Goal: Transaction & Acquisition: Purchase product/service

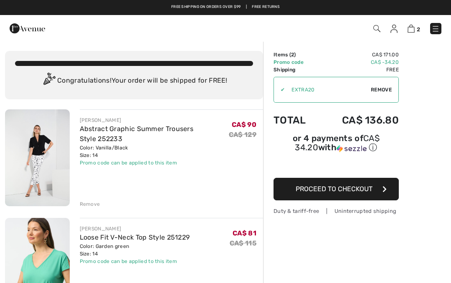
click at [439, 28] on img at bounding box center [435, 29] width 8 height 8
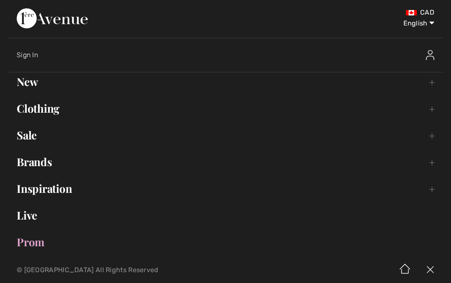
click at [32, 83] on link "New Toggle submenu" at bounding box center [225, 82] width 434 height 18
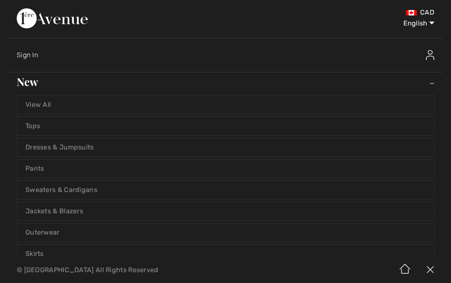
click at [109, 188] on link "Sweaters & Cardigans" at bounding box center [225, 190] width 416 height 18
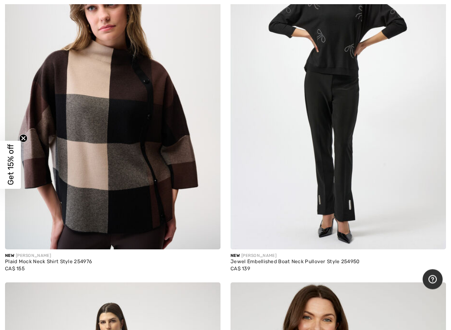
scroll to position [2504, 0]
click at [113, 157] on img at bounding box center [112, 87] width 215 height 323
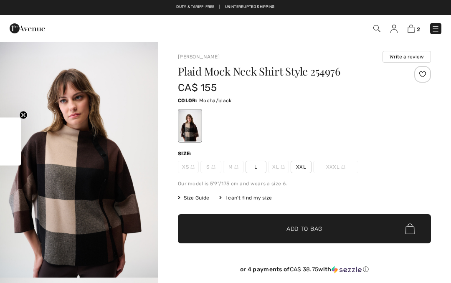
checkbox input "true"
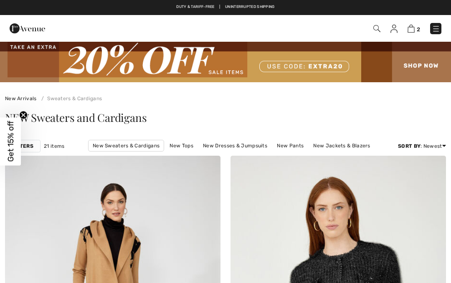
checkbox input "true"
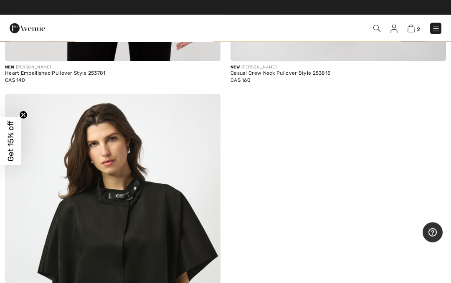
scroll to position [3773, 0]
